Goal: Find contact information: Find contact information

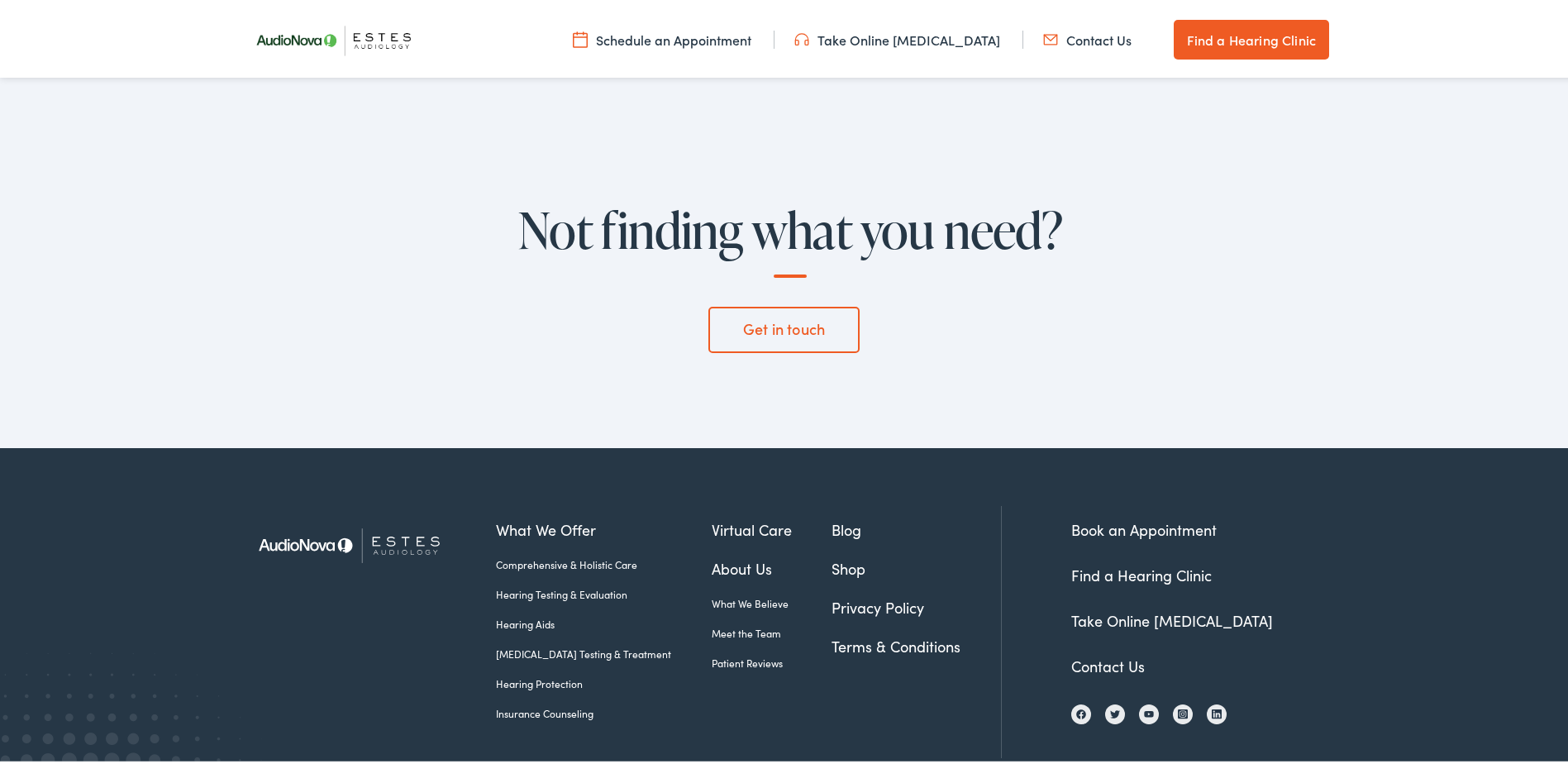
scroll to position [5587, 0]
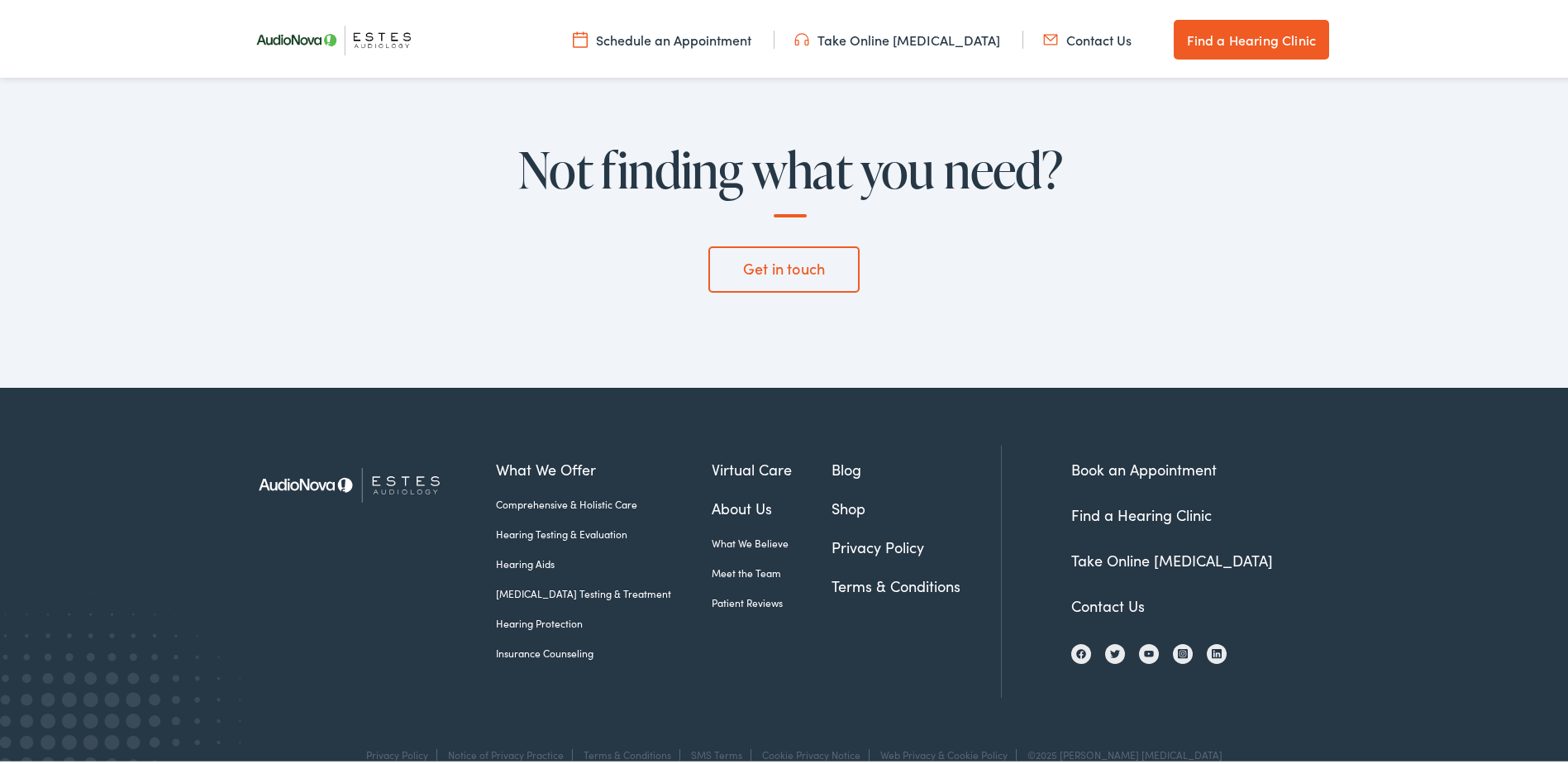
click at [1081, 592] on link "Contact Us" at bounding box center [1107, 602] width 73 height 21
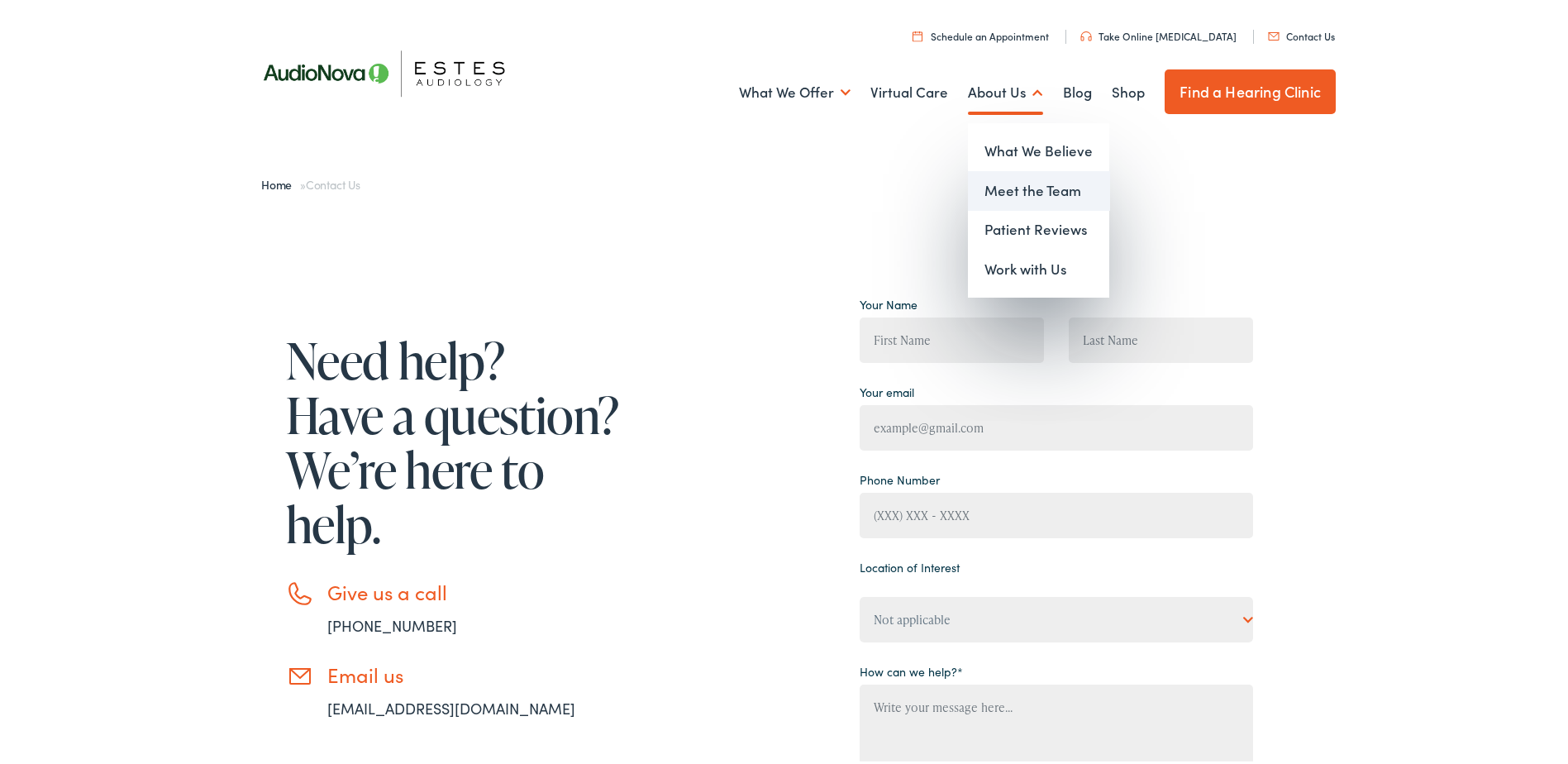
click at [1001, 187] on link "Meet the Team" at bounding box center [1039, 188] width 142 height 40
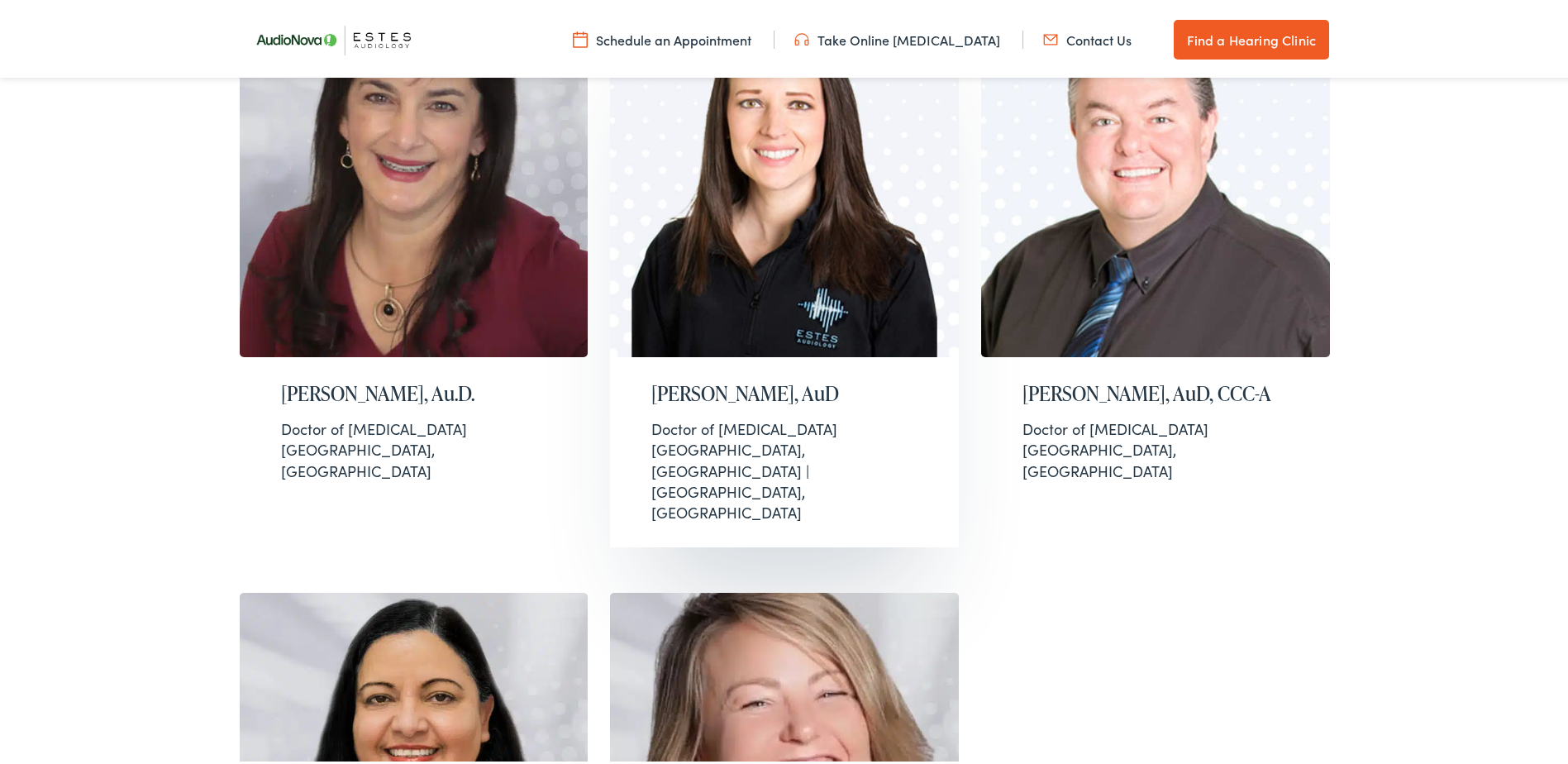
scroll to position [1653, 0]
